Goal: Information Seeking & Learning: Learn about a topic

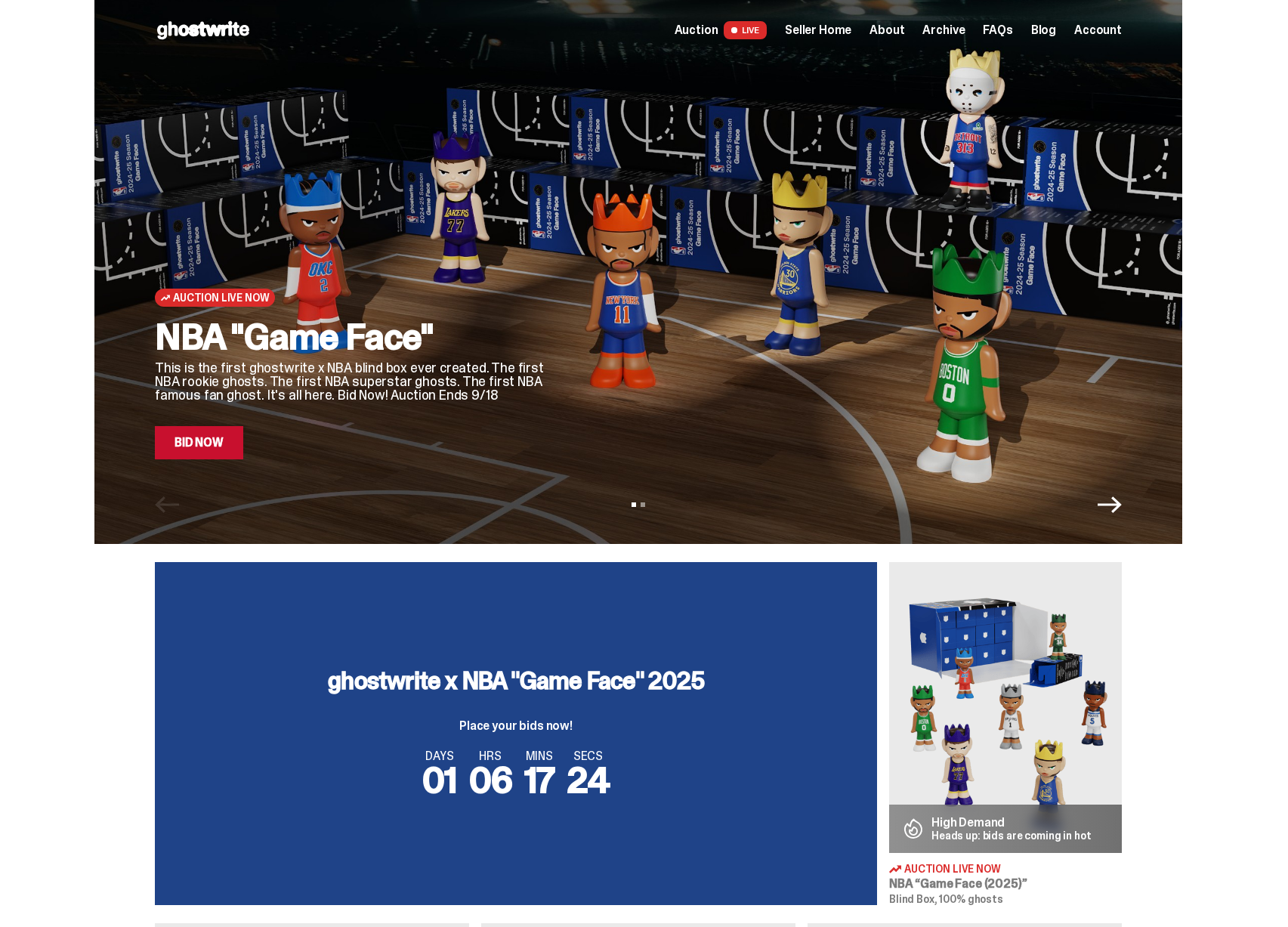
click at [830, 41] on div "Open main menu Home Auction LIVE Seller Home About Archive FAQs Blog" at bounding box center [638, 31] width 967 height 25
click at [832, 32] on span "Seller Home" at bounding box center [818, 31] width 67 height 12
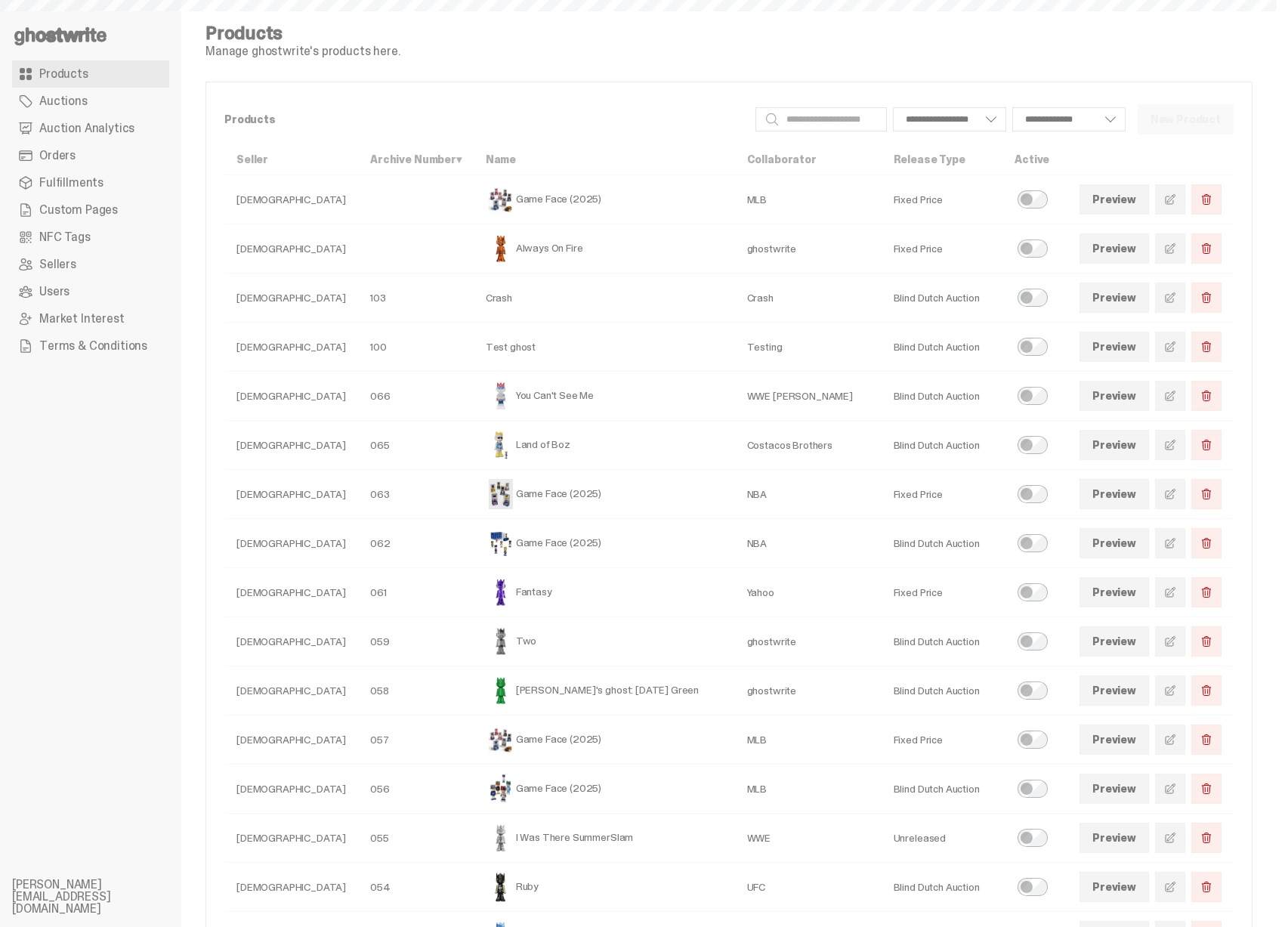
click at [86, 132] on span "Auction Analytics" at bounding box center [87, 129] width 96 height 12
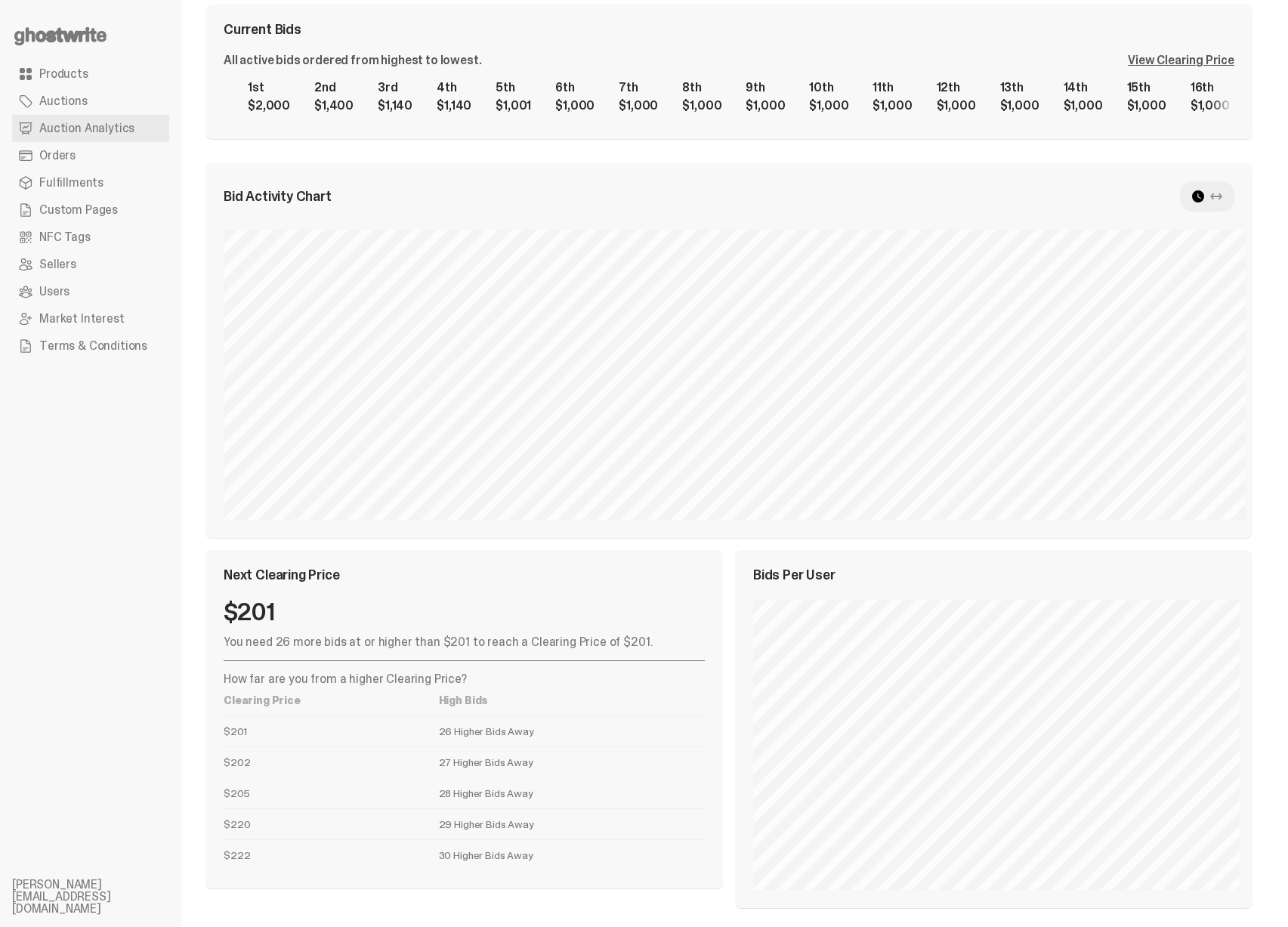
scroll to position [279, 0]
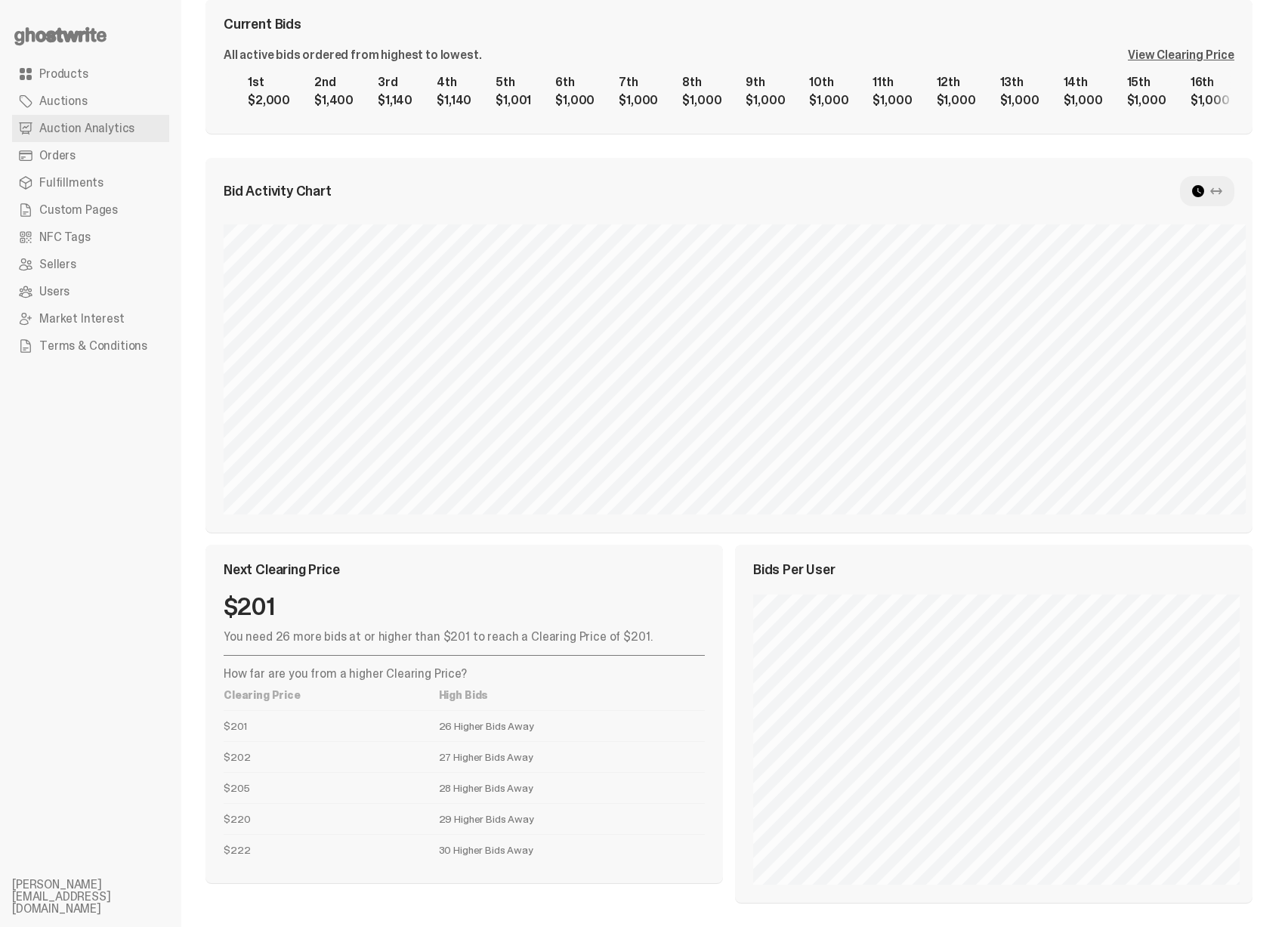
drag, startPoint x: 560, startPoint y: 847, endPoint x: 198, endPoint y: 846, distance: 362.0
click at [198, 846] on div "**********" at bounding box center [729, 324] width 1095 height 1206
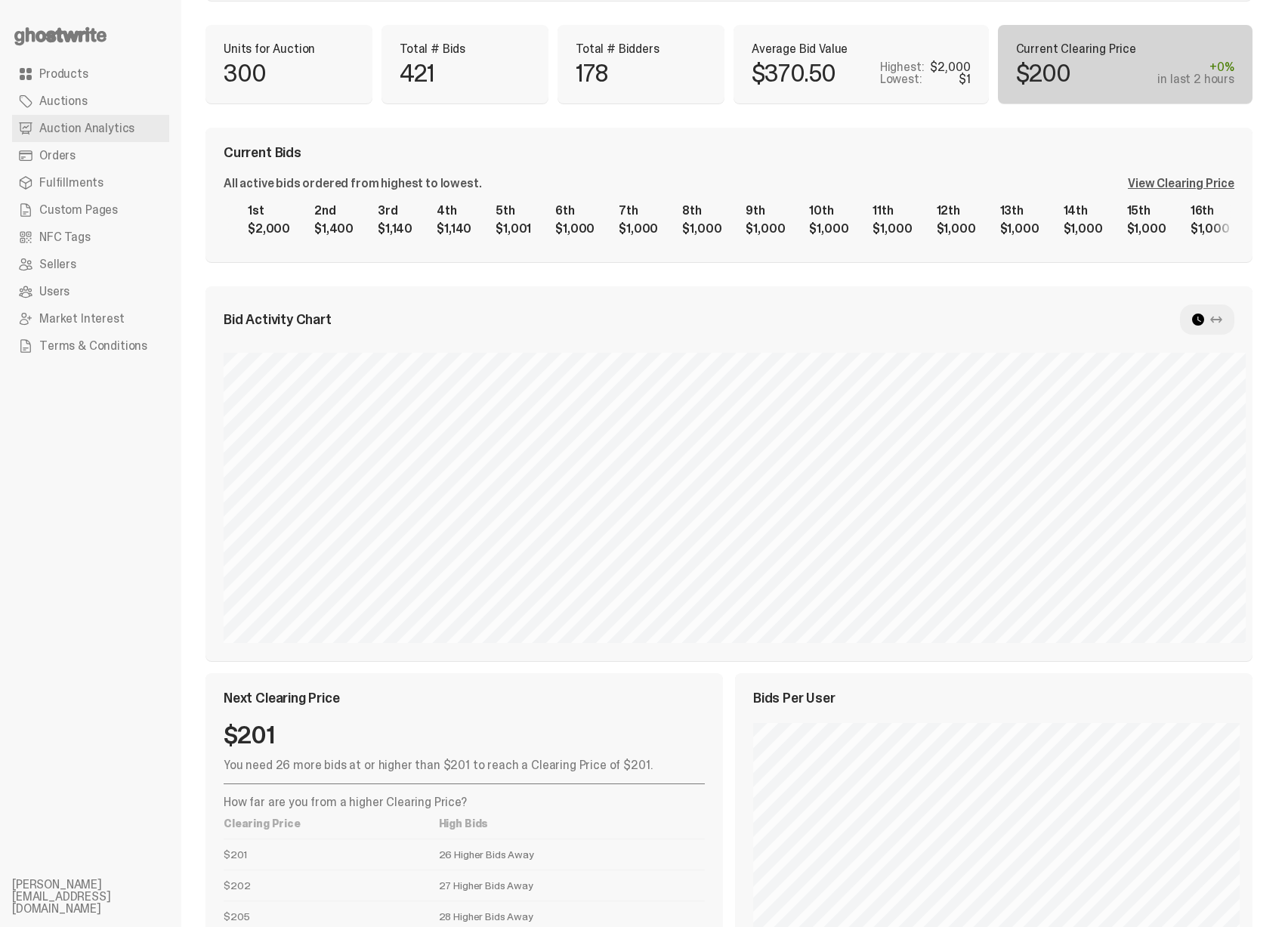
scroll to position [0, 0]
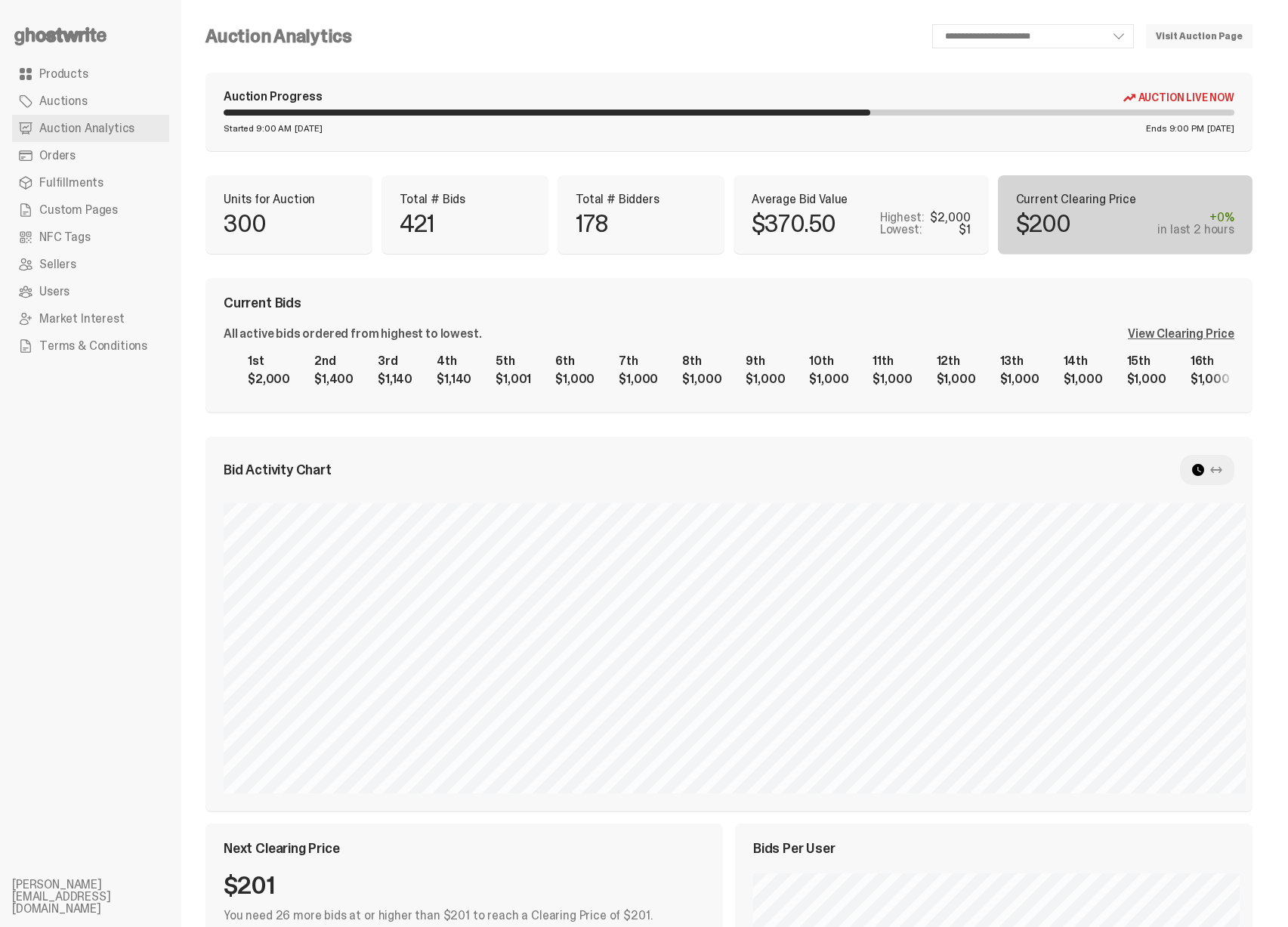
click at [1070, 213] on p "$200" at bounding box center [1043, 224] width 55 height 25
select select "**"
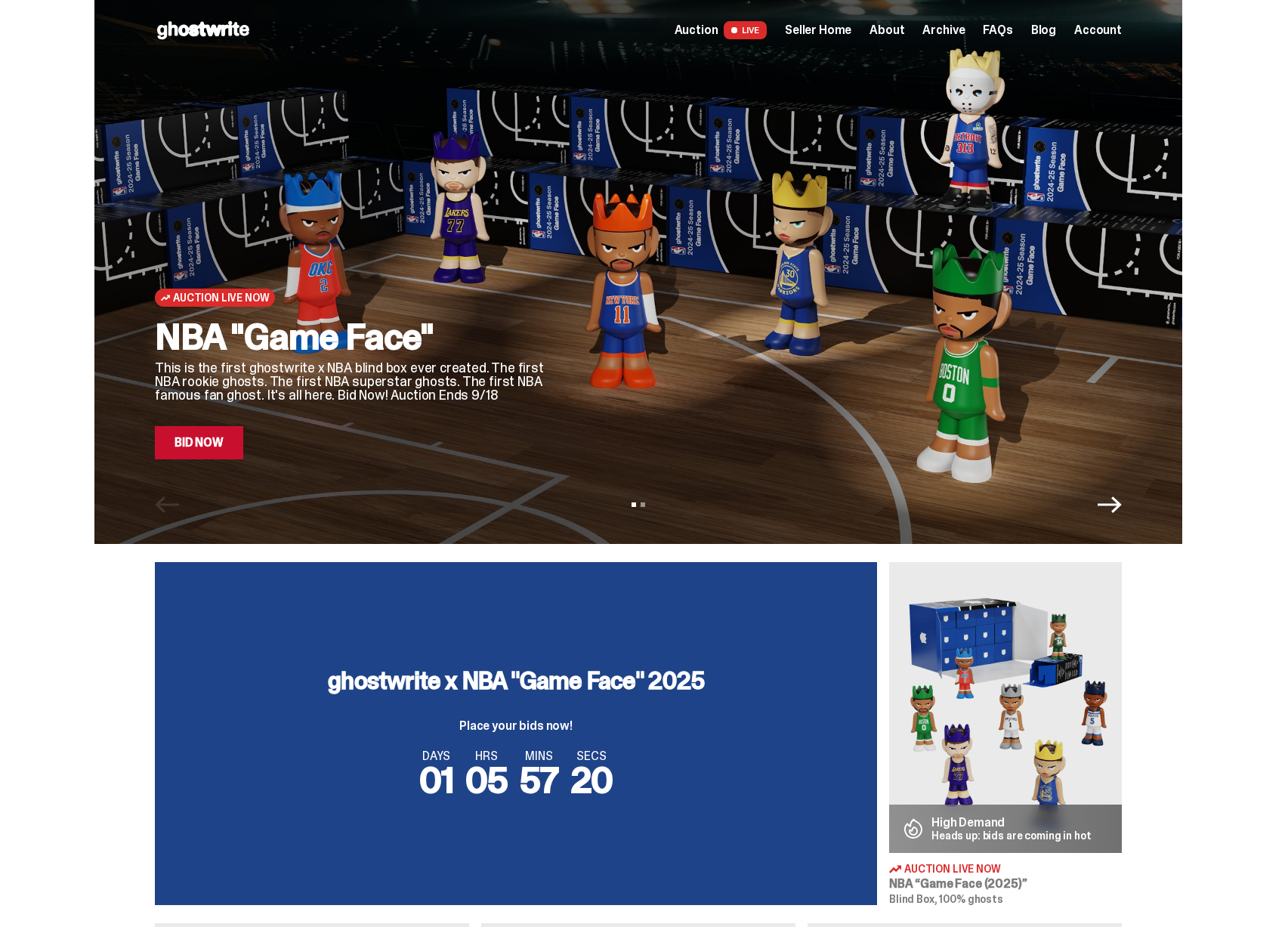
click at [835, 30] on span "Seller Home" at bounding box center [818, 31] width 67 height 12
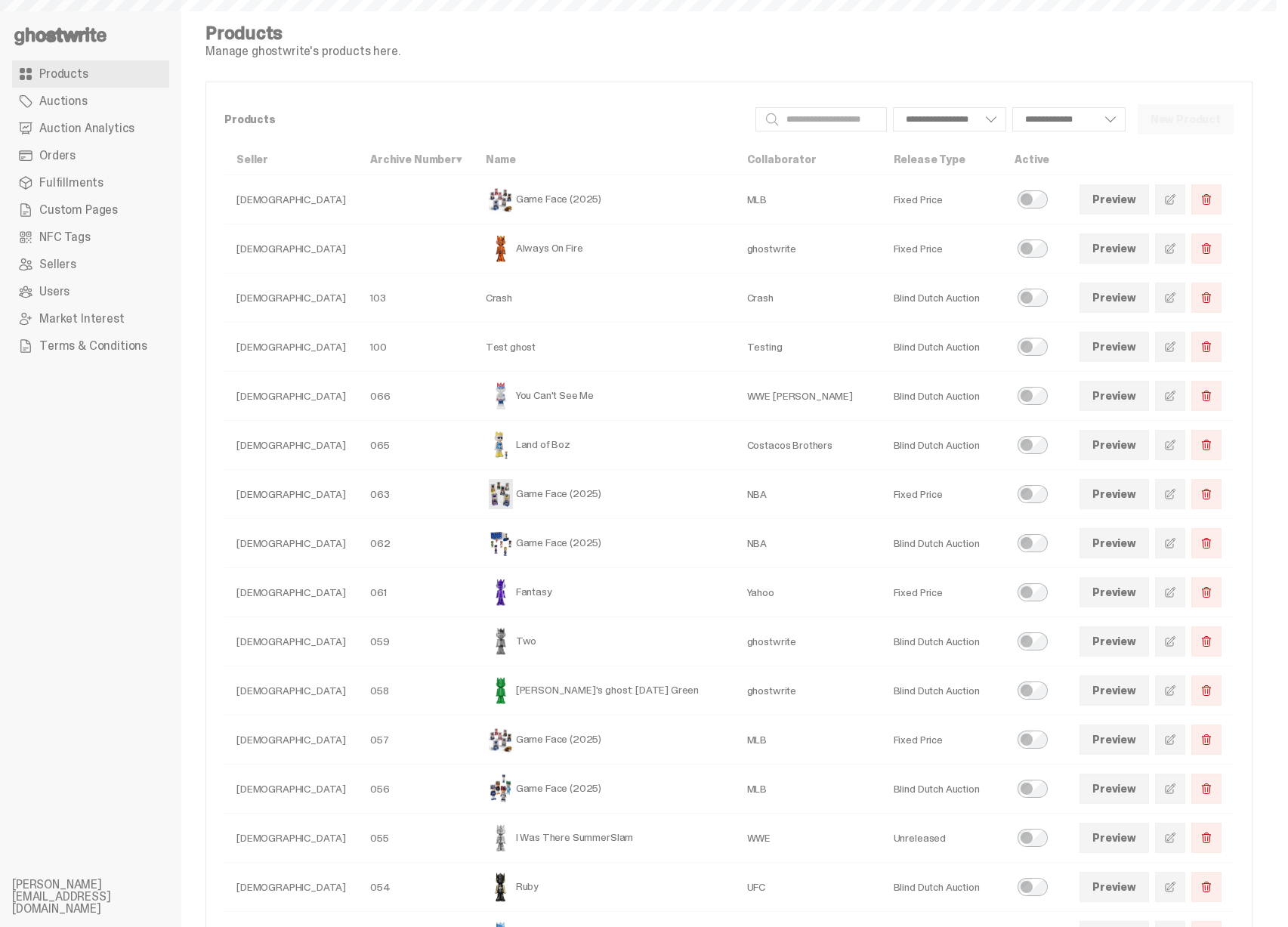
select select
click at [125, 125] on span "Auction Analytics" at bounding box center [87, 129] width 96 height 12
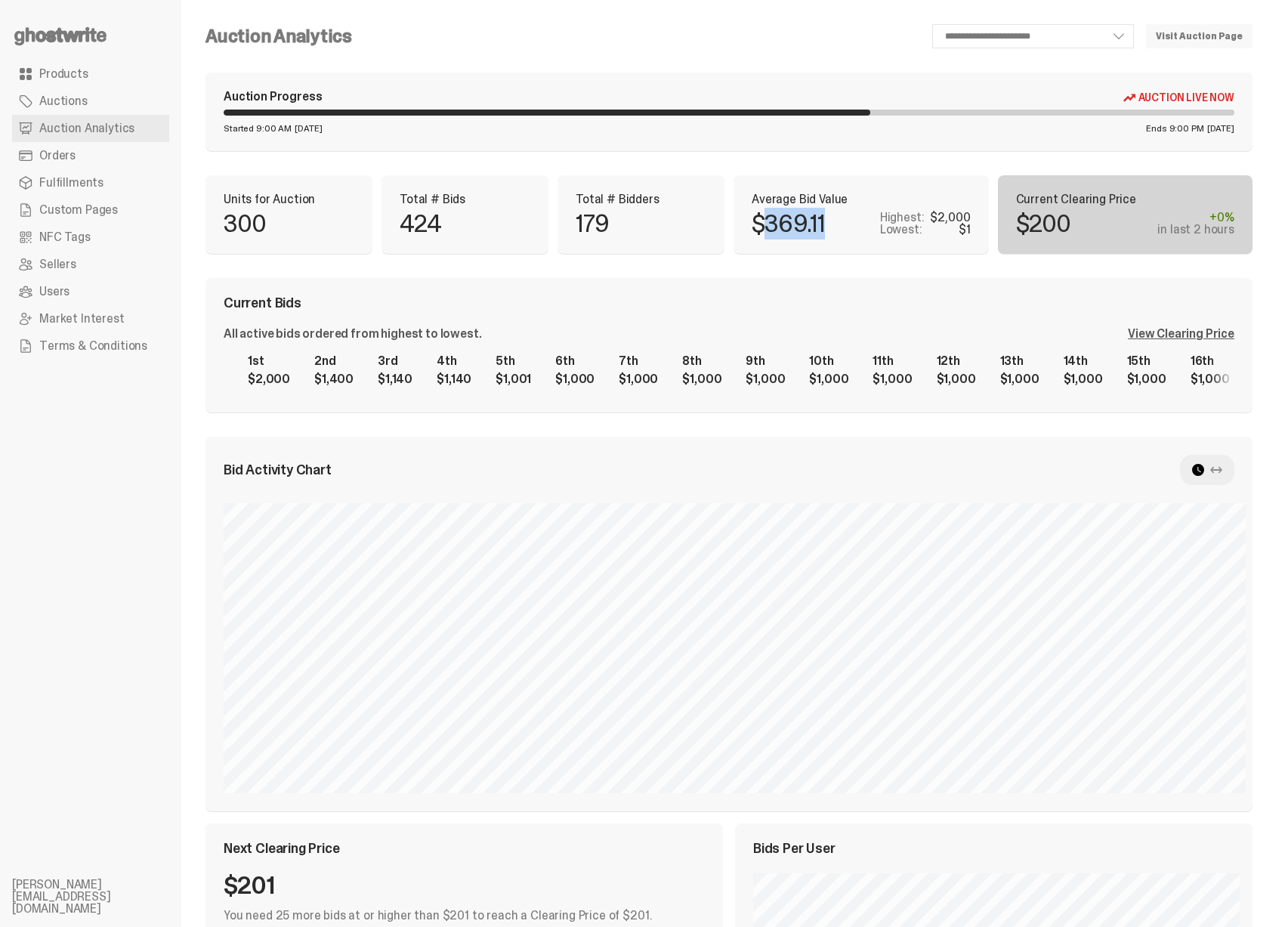
drag, startPoint x: 770, startPoint y: 226, endPoint x: 830, endPoint y: 227, distance: 60.0
click at [830, 227] on div "$369.11 Highest: $2,000 Lowest: $1" at bounding box center [861, 224] width 219 height 25
click at [1235, 333] on div "View Clearing Price" at bounding box center [1181, 334] width 106 height 12
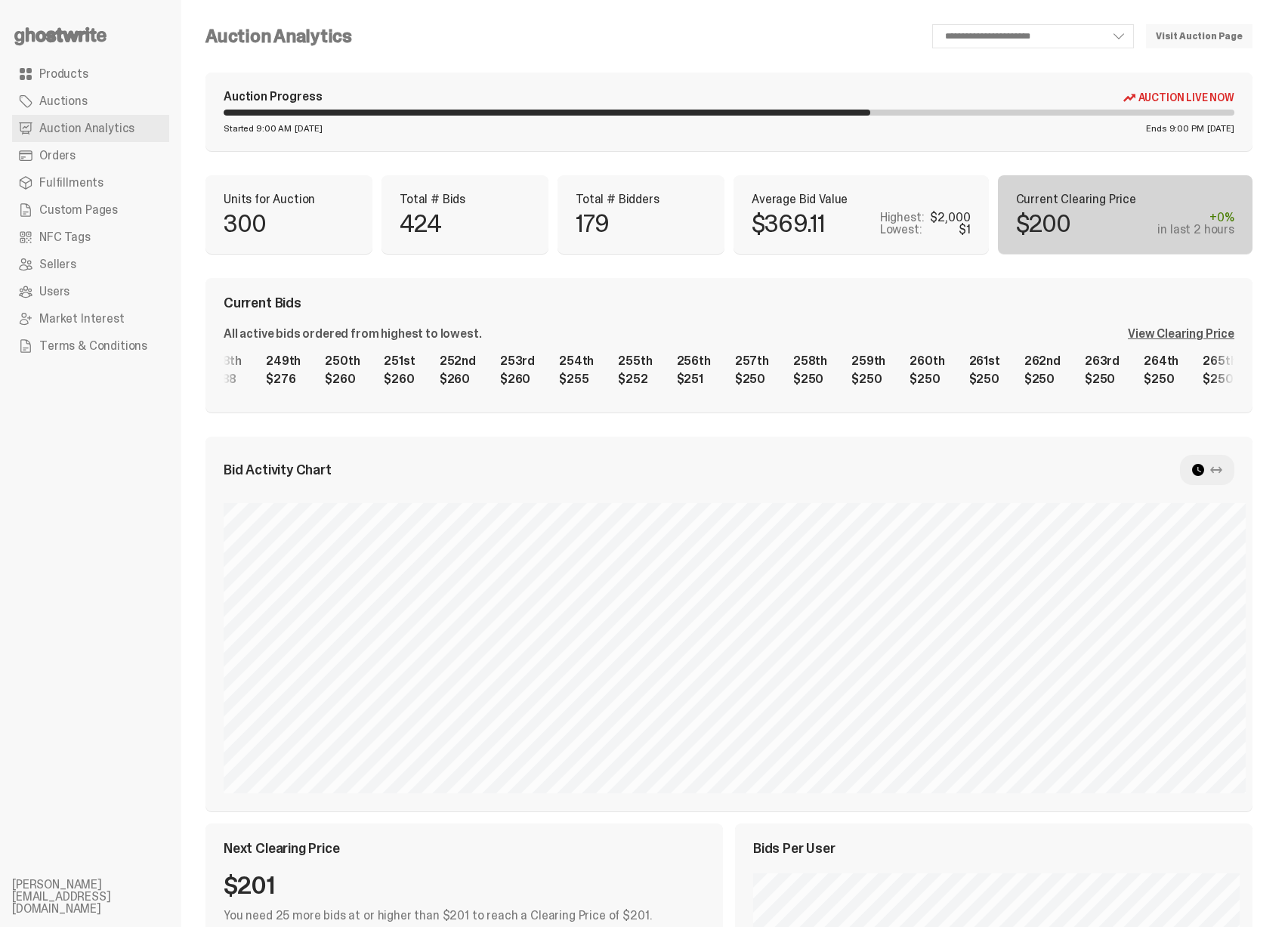
scroll to position [0, 15945]
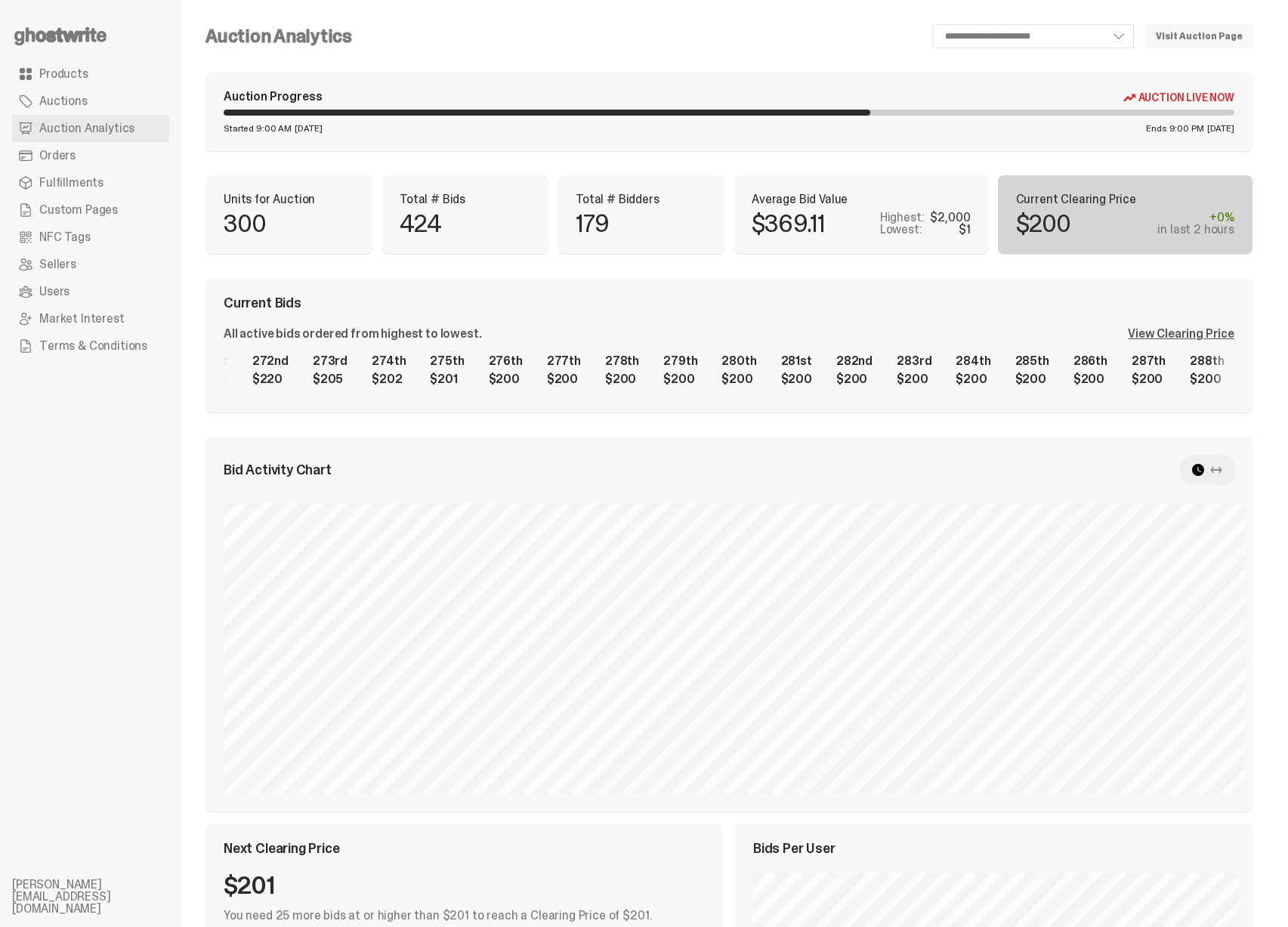
click at [1003, 391] on div "1st $2,000 2nd $1,400 3rd $1,140 4th $1,140 5th $1,001 6th $1,000 7th $1,000 8t…" at bounding box center [729, 370] width 1011 height 48
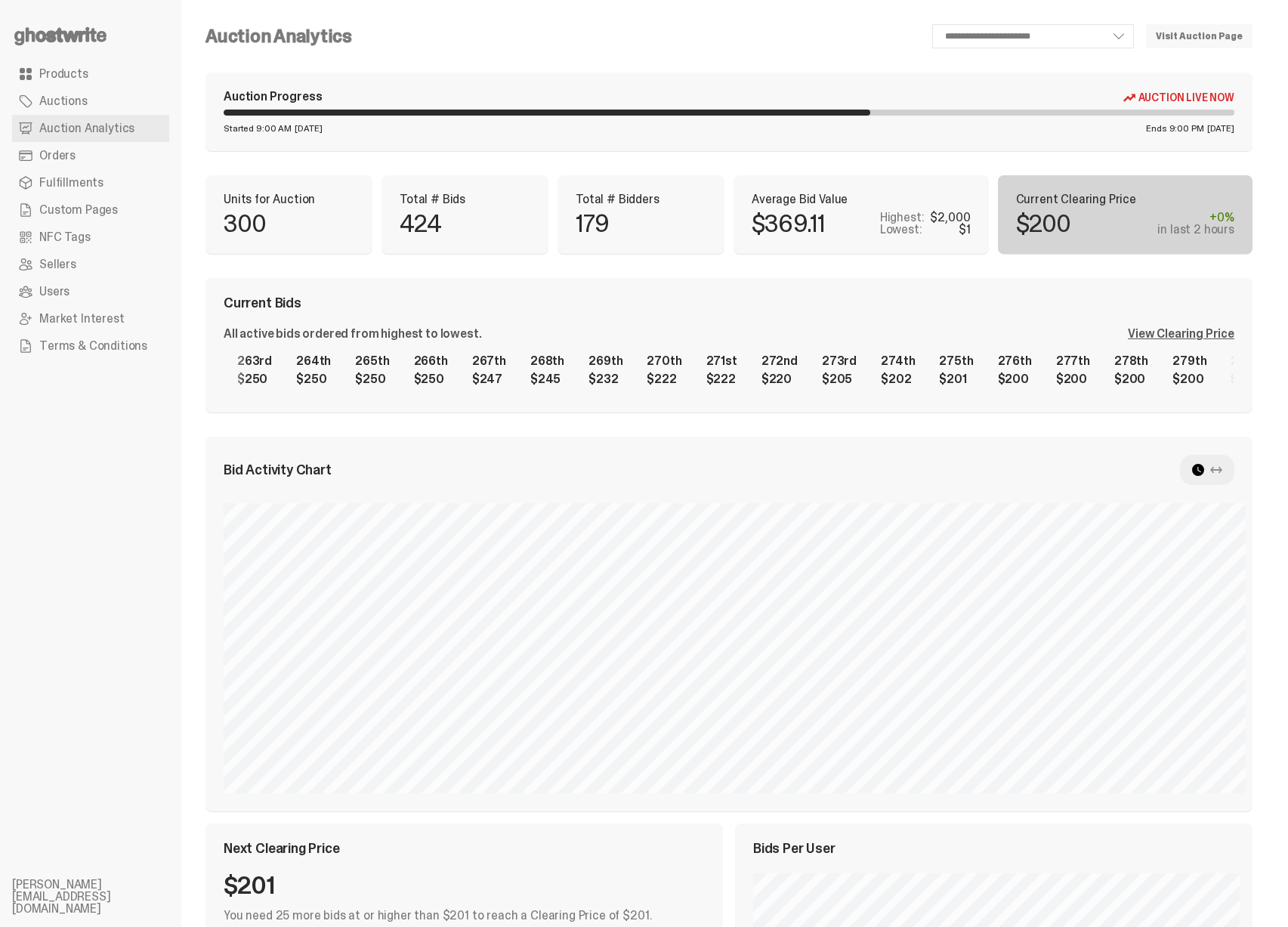
click at [960, 374] on div "1st $2,000 2nd $1,400 3rd $1,140 4th $1,140 5th $1,001 6th $1,000 7th $1,000 8t…" at bounding box center [729, 370] width 1011 height 48
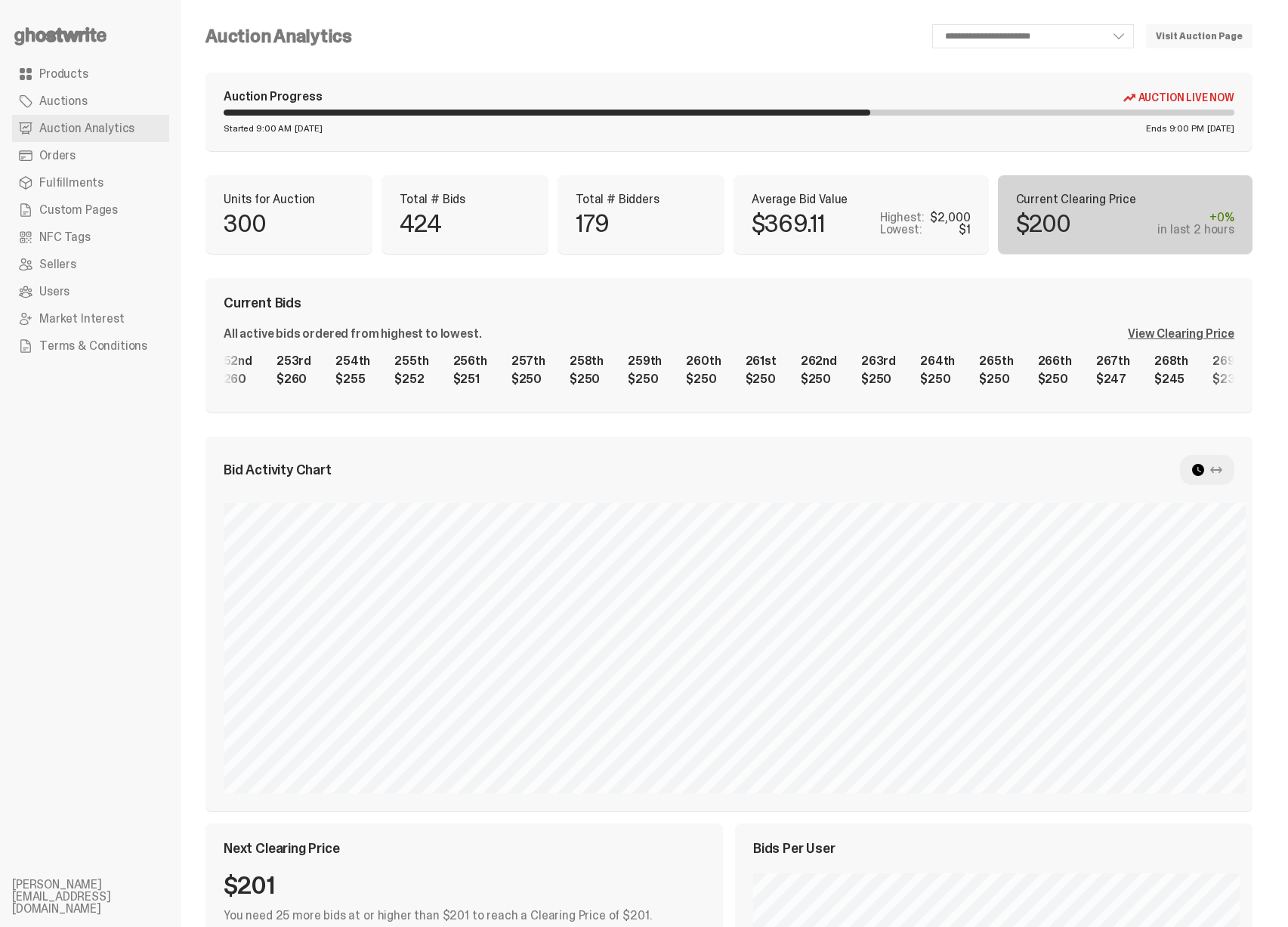
click at [1003, 378] on div "1st $2,000 2nd $1,400 3rd $1,140 4th $1,140 5th $1,001 6th $1,000 7th $1,000 8t…" at bounding box center [729, 370] width 1011 height 48
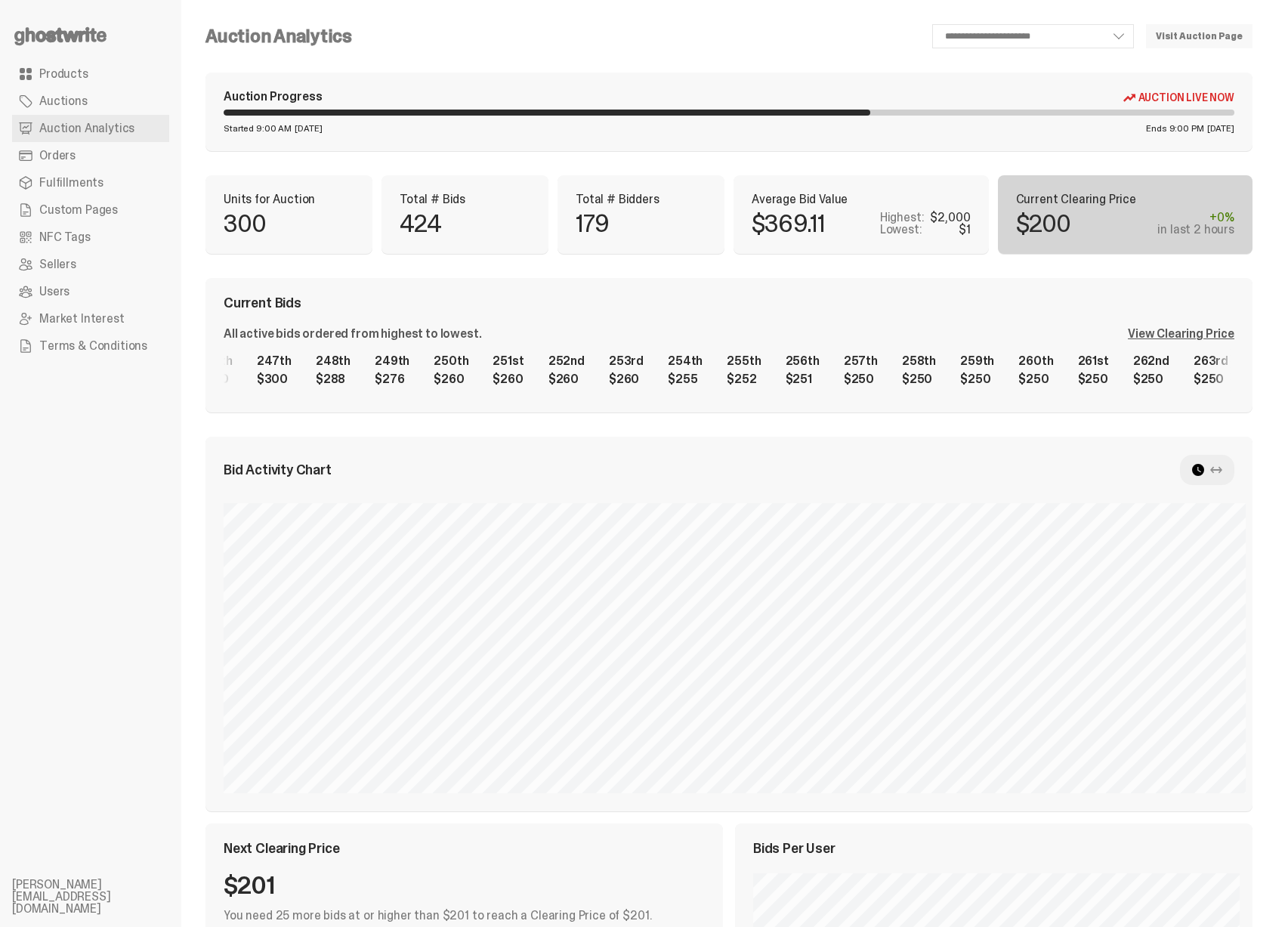
click at [777, 367] on div "1st $2,000 2nd $1,400 3rd $1,140 4th $1,140 5th $1,001 6th $1,000 7th $1,000 8t…" at bounding box center [729, 370] width 1011 height 48
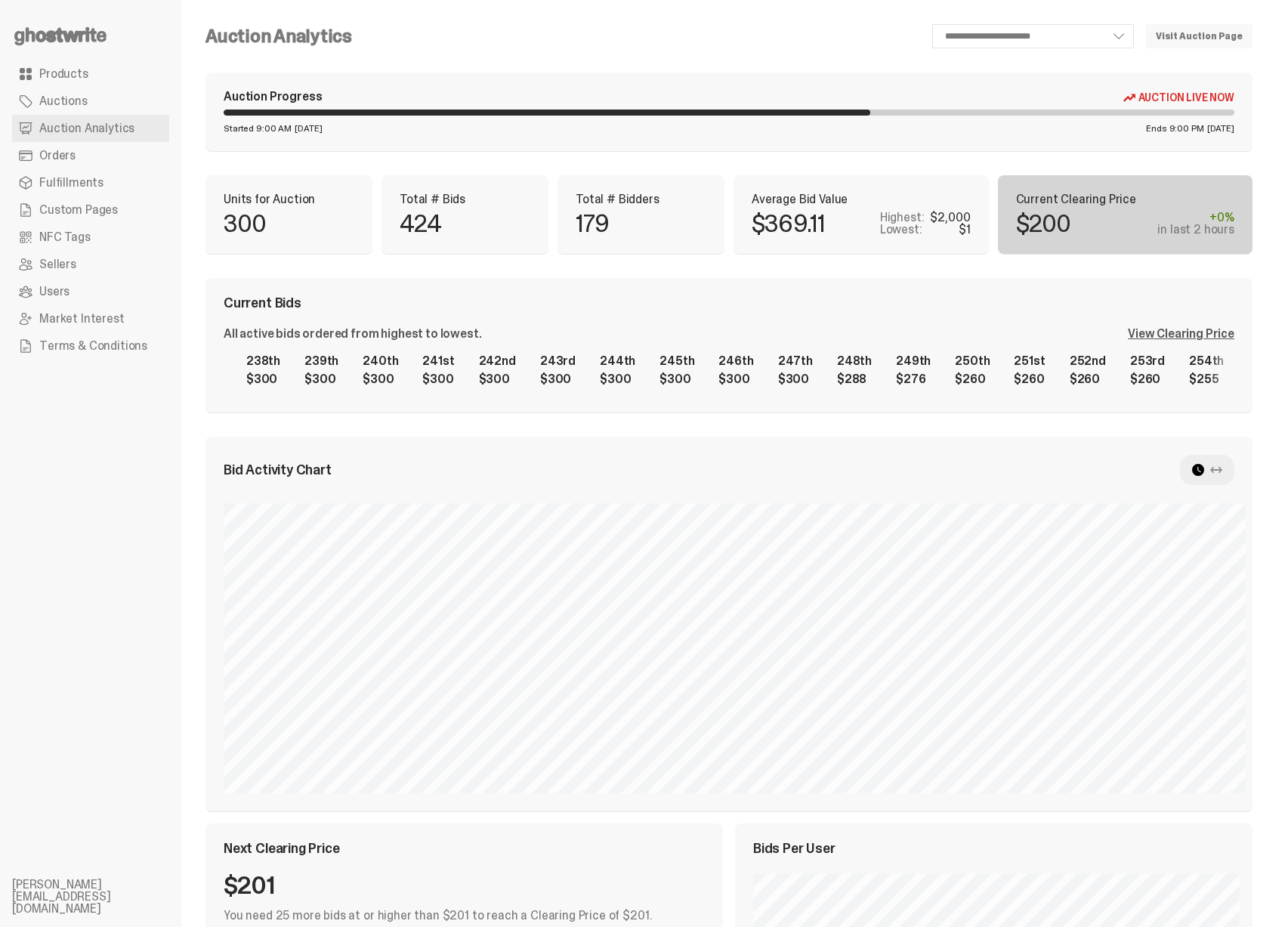
click at [964, 362] on div "1st $2,000 2nd $1,400 3rd $1,140 4th $1,140 5th $1,001 6th $1,000 7th $1,000 8t…" at bounding box center [729, 370] width 1011 height 48
click at [836, 353] on div "1st $2,000 2nd $1,400 3rd $1,140 4th $1,140 5th $1,001 6th $1,000 7th $1,000 8t…" at bounding box center [729, 370] width 1011 height 48
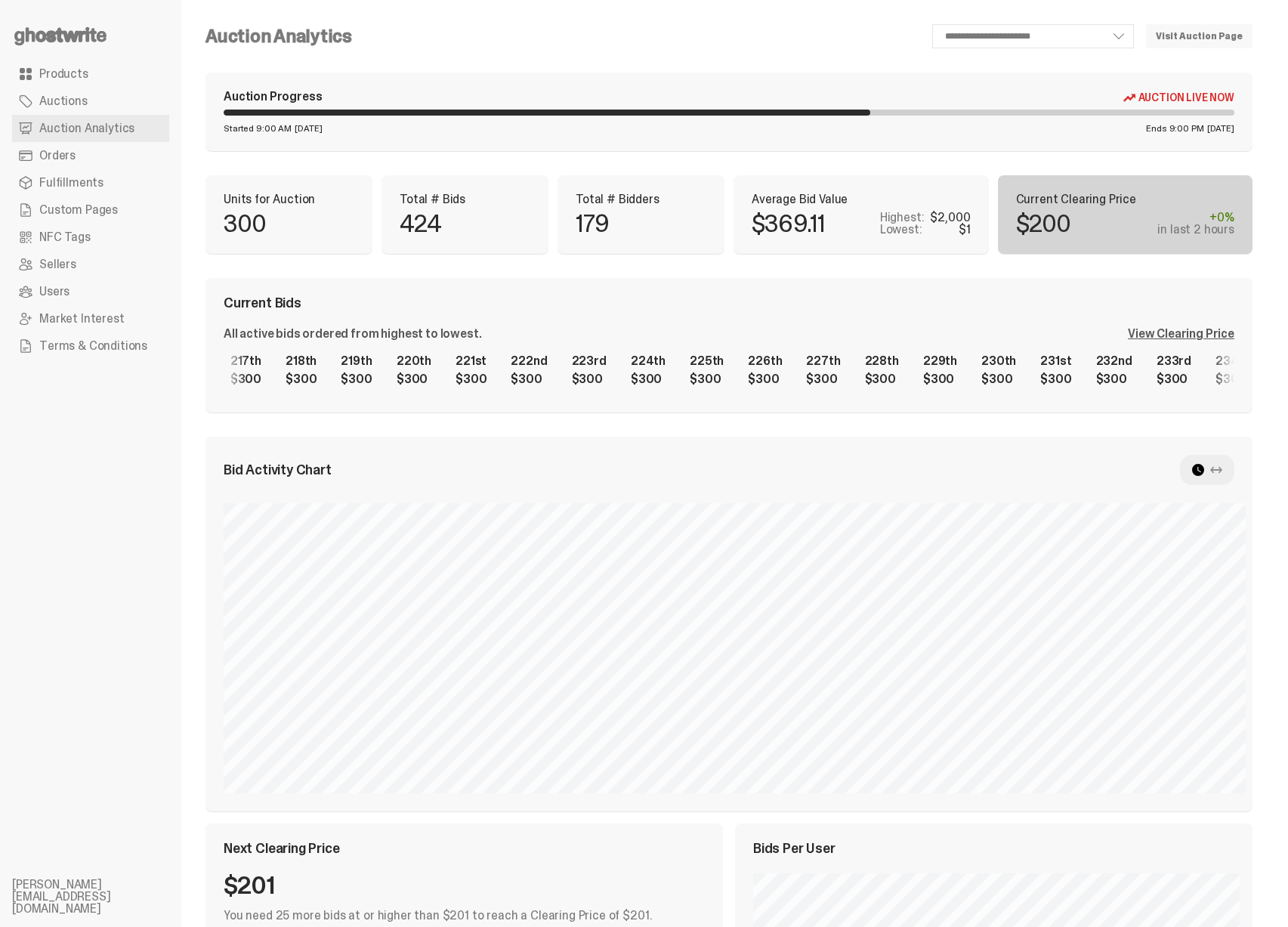
click at [912, 358] on div "1st $2,000 2nd $1,400 3rd $1,140 4th $1,140 5th $1,001 6th $1,000 7th $1,000 8t…" at bounding box center [729, 370] width 1011 height 48
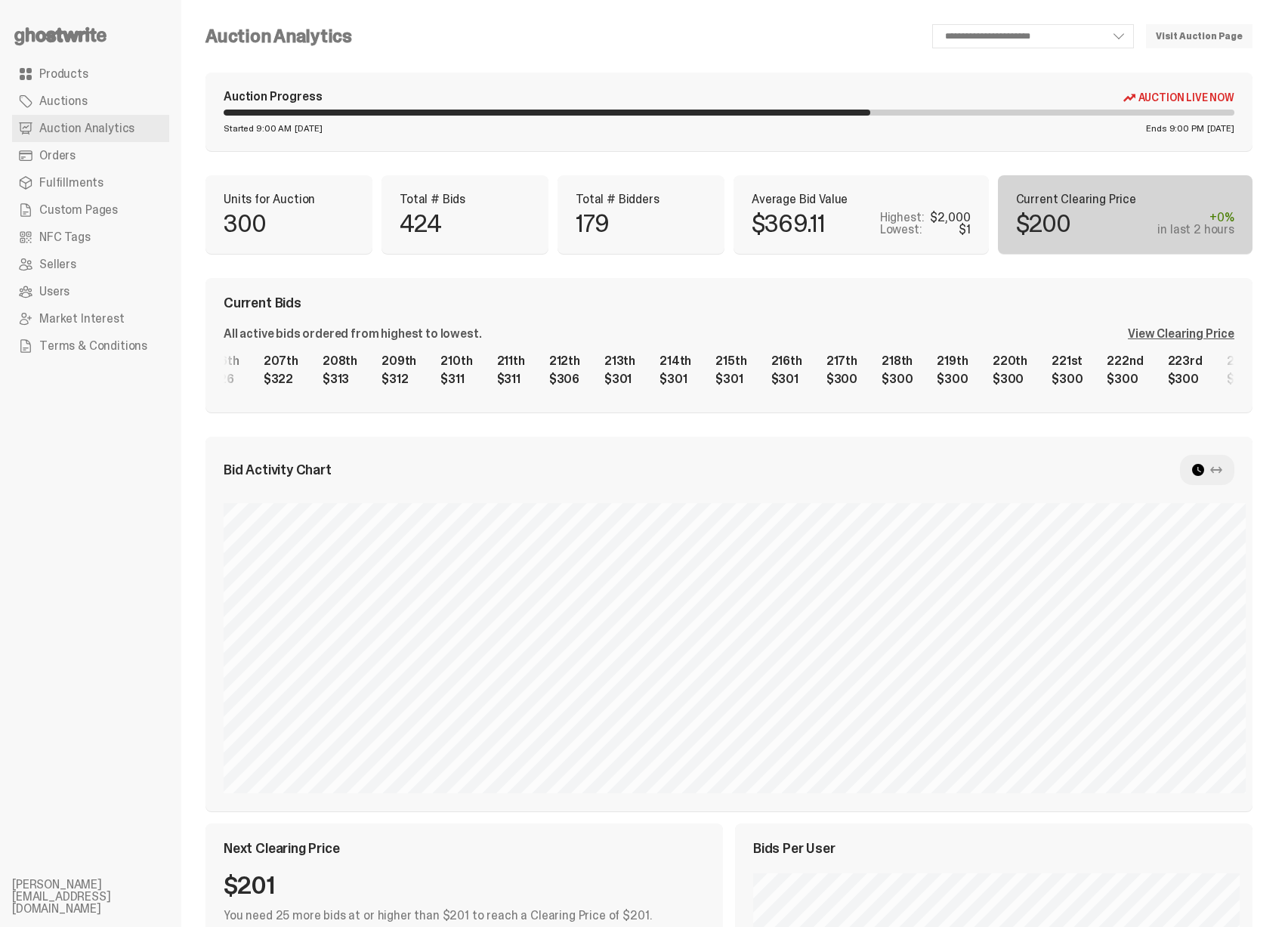
click at [942, 385] on div "1st $2,000 2nd $1,400 3rd $1,140 4th $1,140 5th $1,001 6th $1,000 7th $1,000 8t…" at bounding box center [729, 370] width 1011 height 48
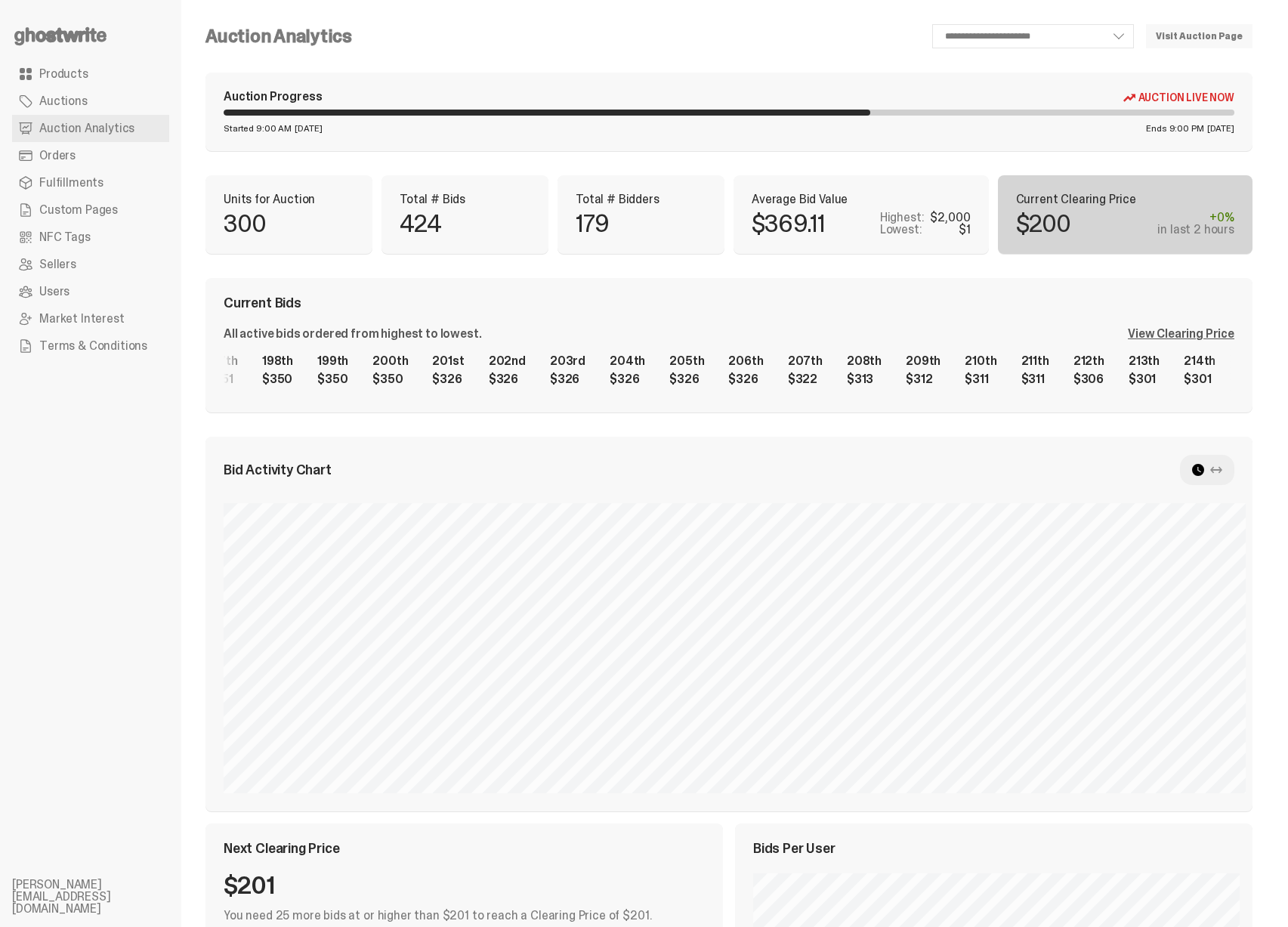
click at [969, 353] on div "1st $2,000 2nd $1,400 3rd $1,140 4th $1,140 5th $1,001 6th $1,000 7th $1,000 8t…" at bounding box center [729, 370] width 1011 height 48
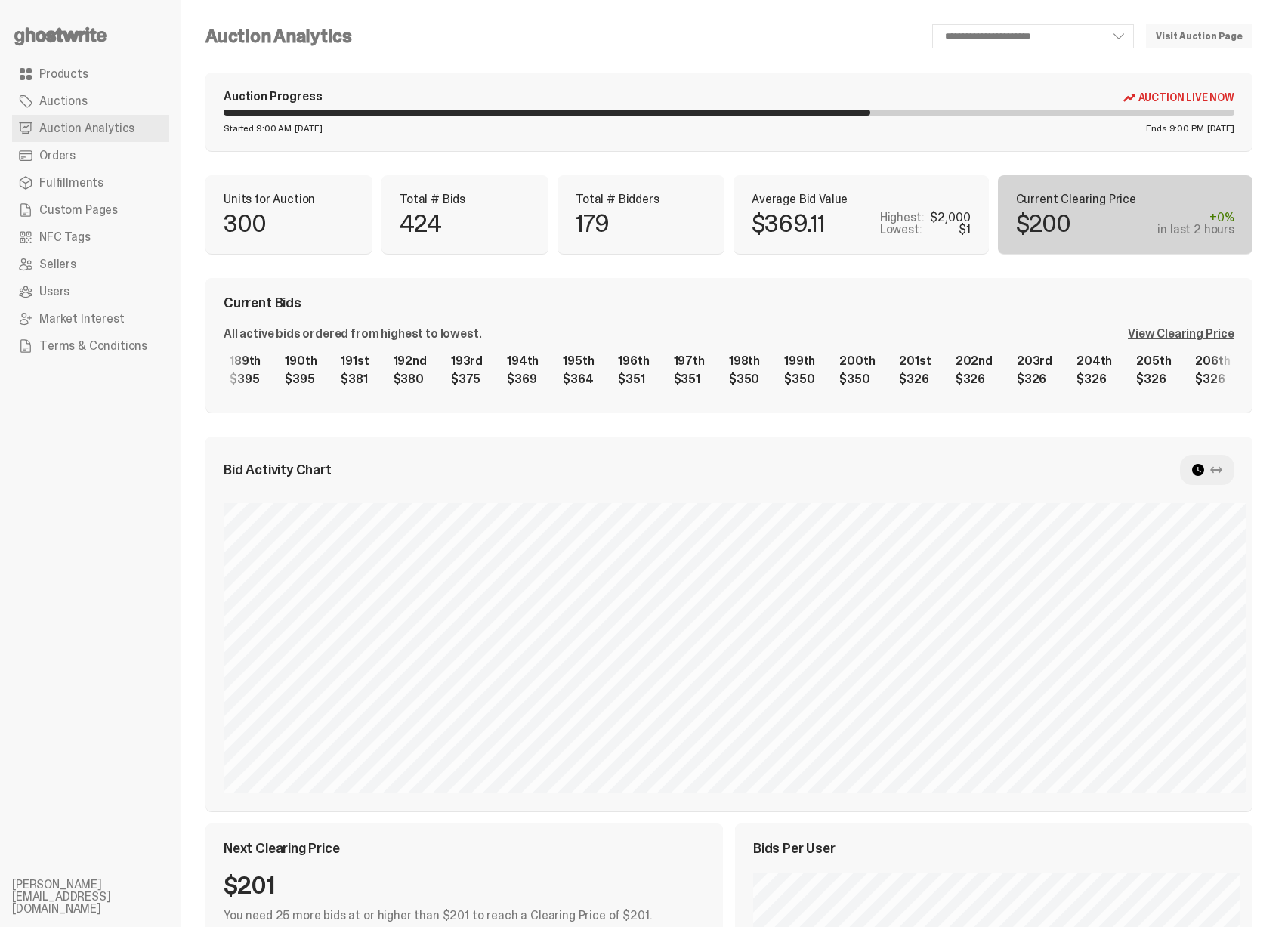
click at [743, 355] on div "1st $2,000 2nd $1,400 3rd $1,140 4th $1,140 5th $1,001 6th $1,000 7th $1,000 8t…" at bounding box center [729, 370] width 1011 height 48
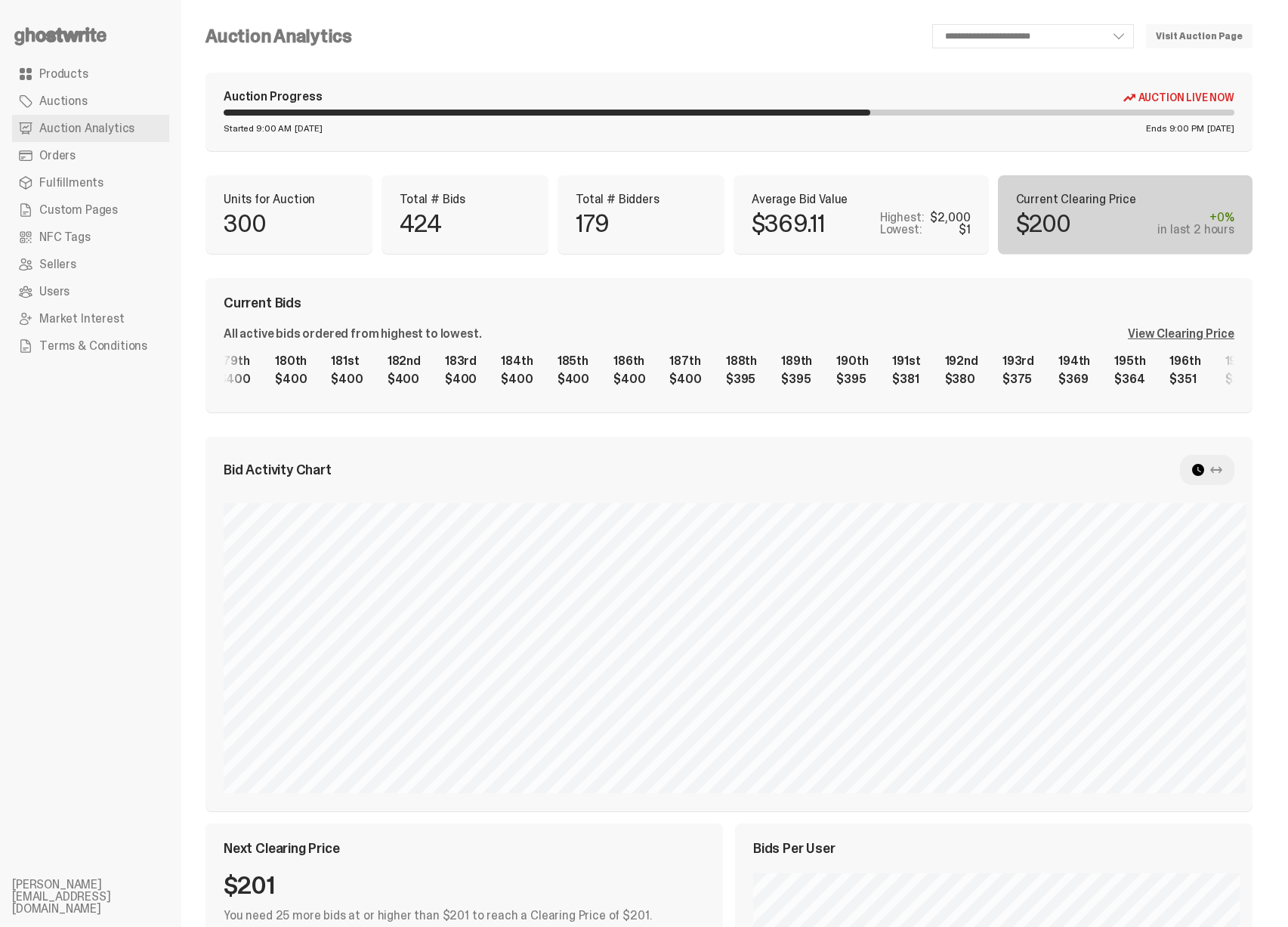
click at [848, 381] on div "1st $2,000 2nd $1,400 3rd $1,140 4th $1,140 5th $1,001 6th $1,000 7th $1,000 8t…" at bounding box center [729, 370] width 1011 height 48
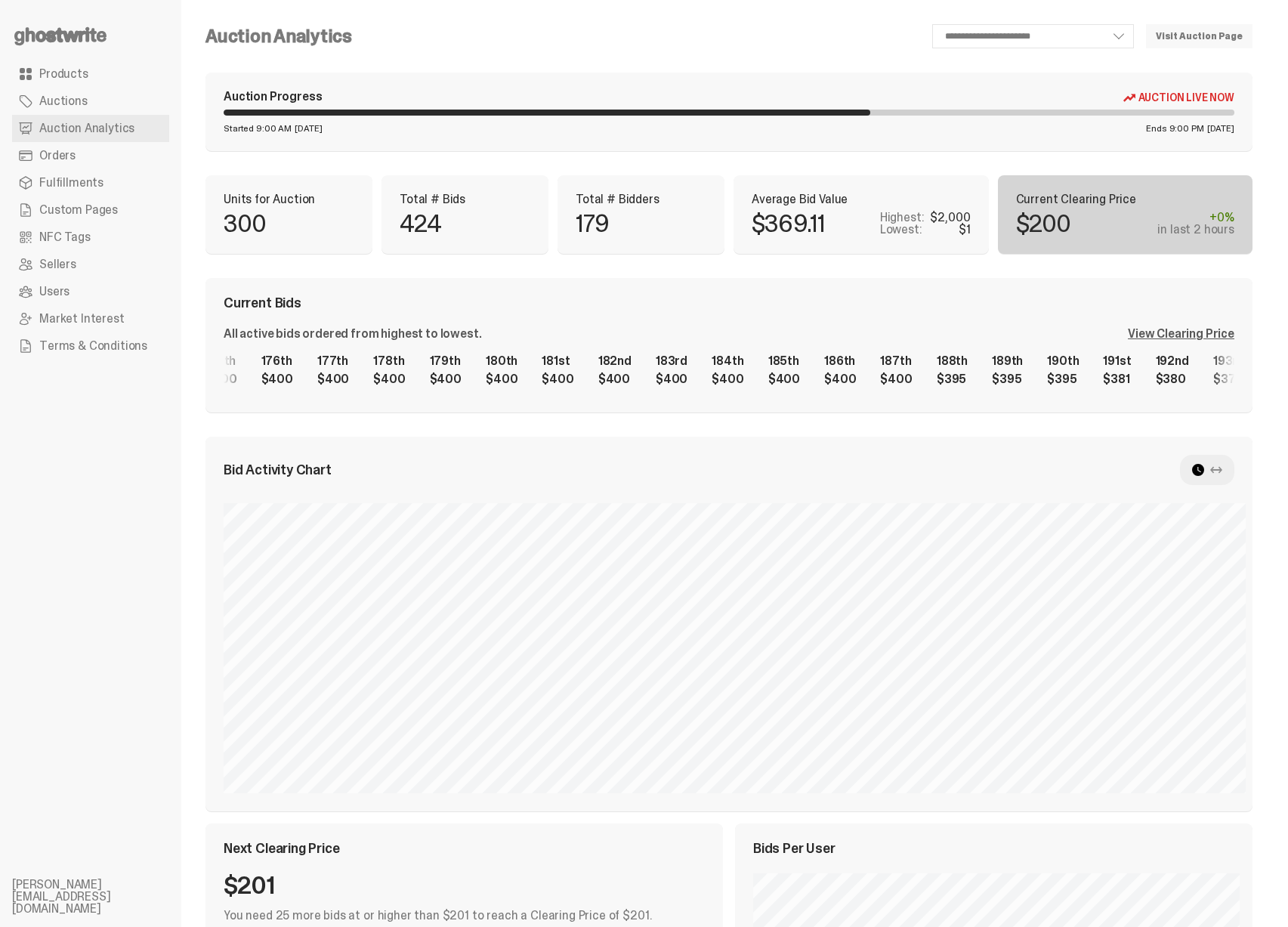
scroll to position [0, 9795]
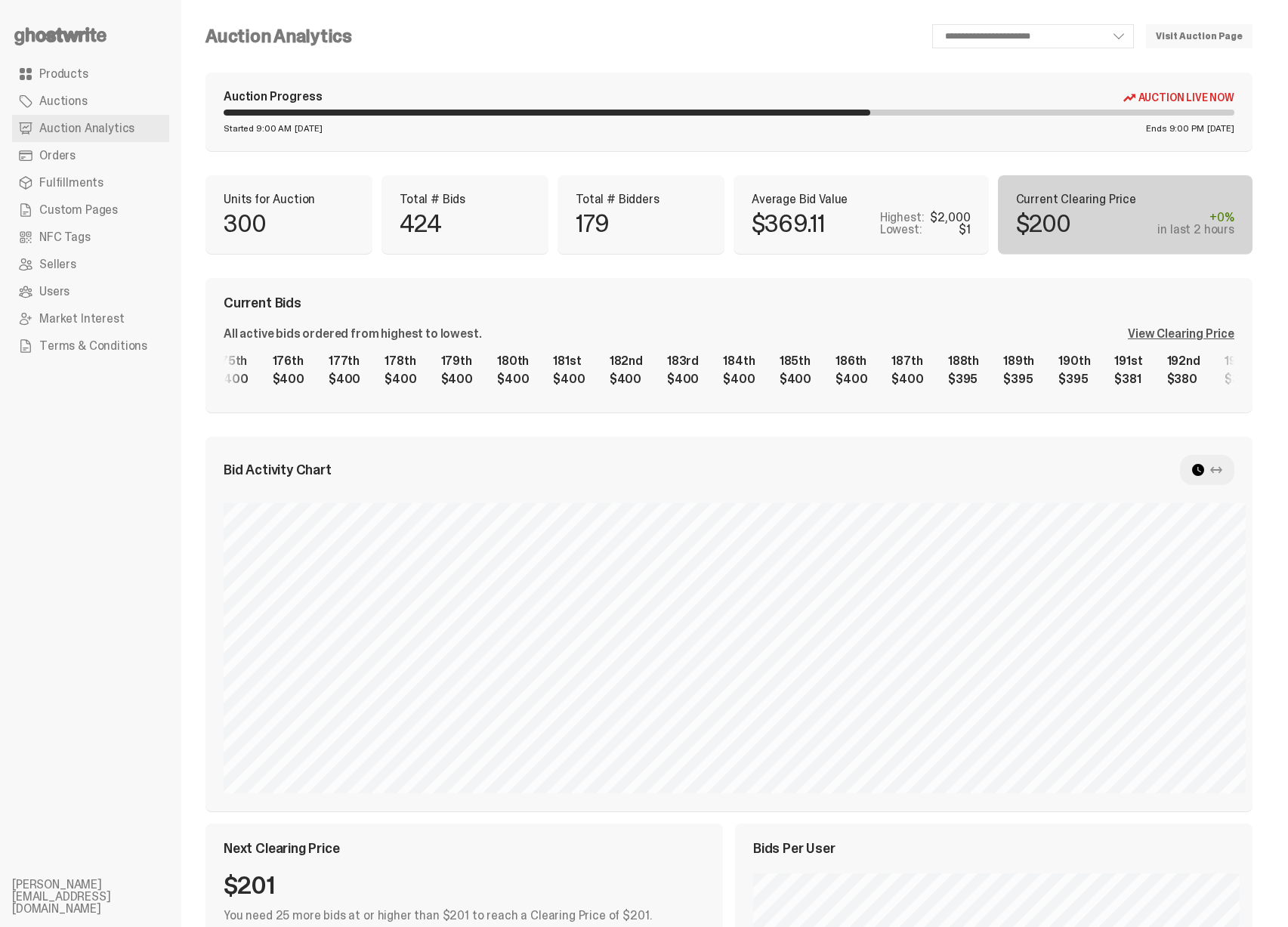
click at [603, 377] on div "1st $2,000 2nd $1,400 3rd $1,140 4th $1,140 5th $1,001 6th $1,000 7th $1,000 8t…" at bounding box center [729, 370] width 1011 height 48
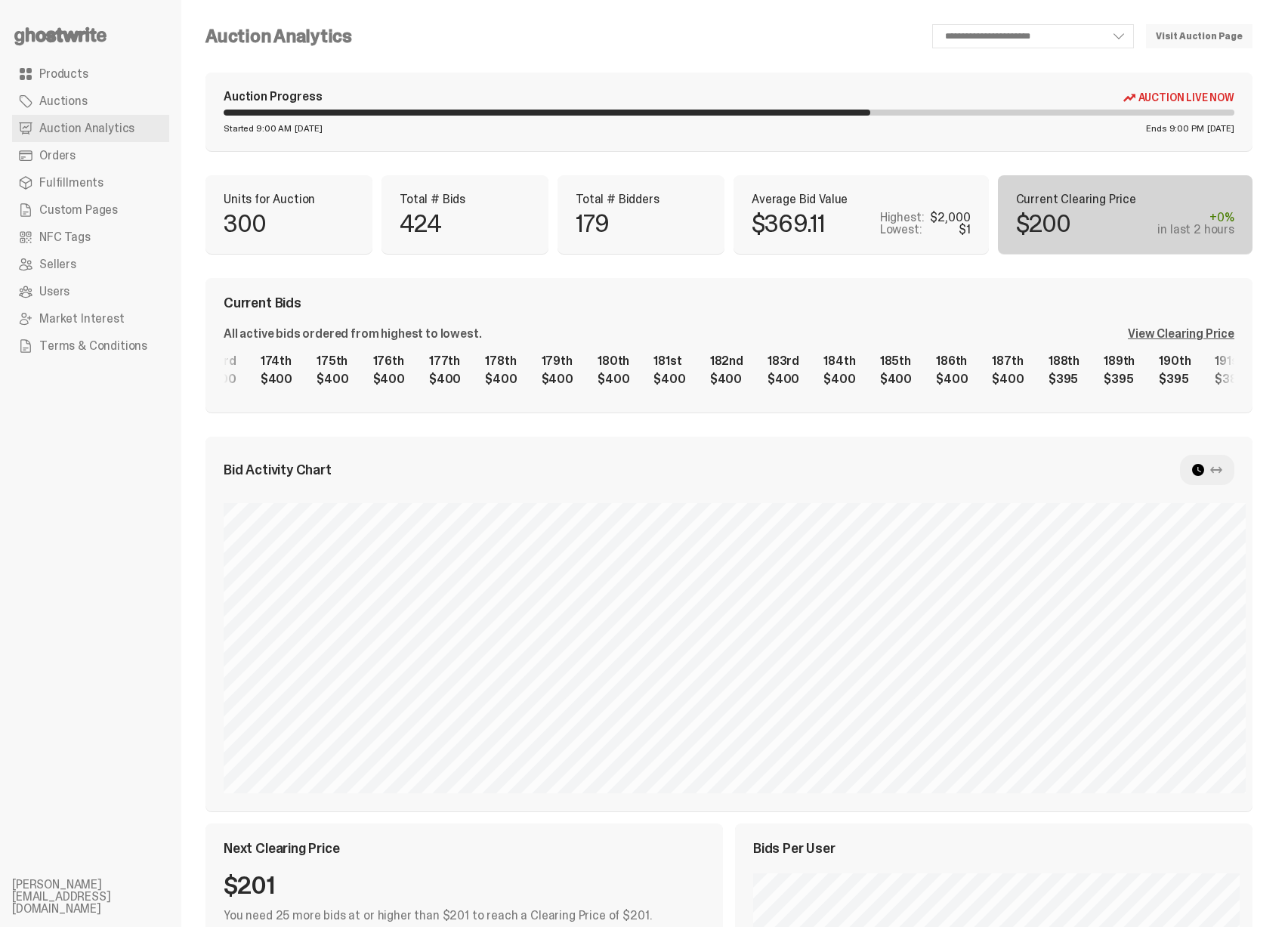
click at [668, 374] on div "1st $2,000 2nd $1,400 3rd $1,140 4th $1,140 5th $1,001 6th $1,000 7th $1,000 8t…" at bounding box center [729, 370] width 1011 height 48
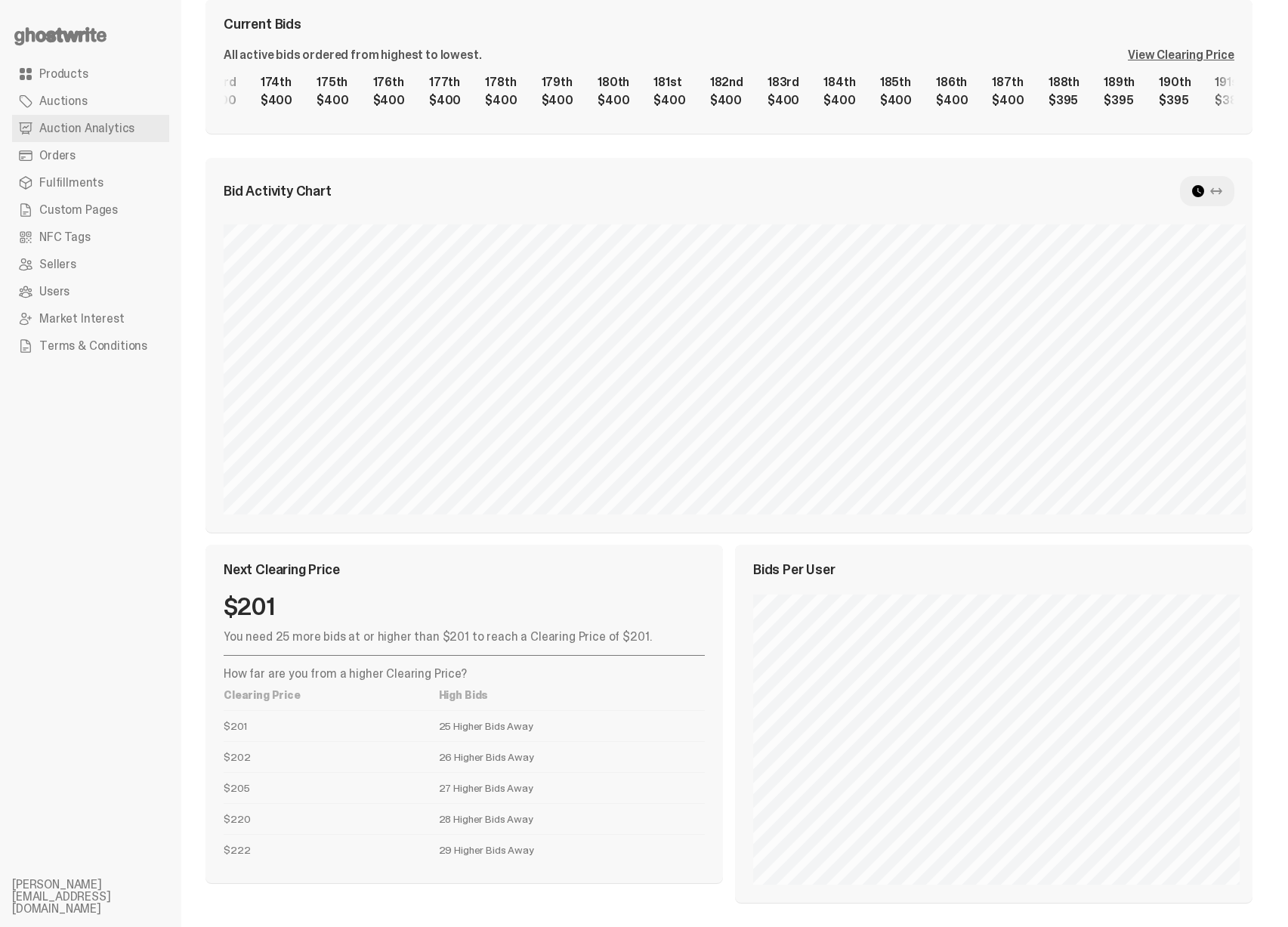
click at [246, 850] on td "$222" at bounding box center [331, 849] width 216 height 31
click at [454, 845] on td "29 Higher Bids Away" at bounding box center [572, 849] width 266 height 31
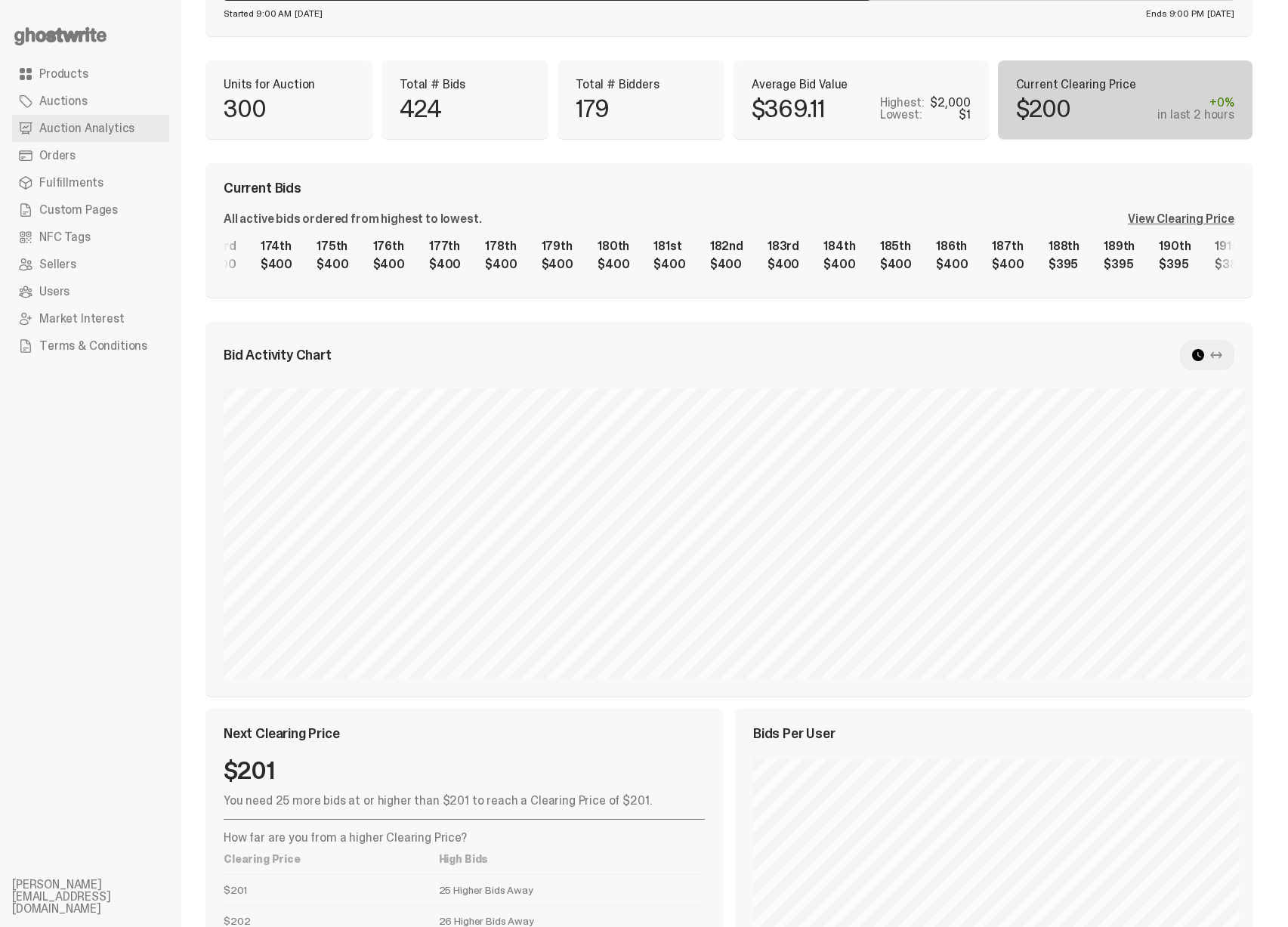
scroll to position [0, 0]
